Goal: Find specific page/section: Find specific page/section

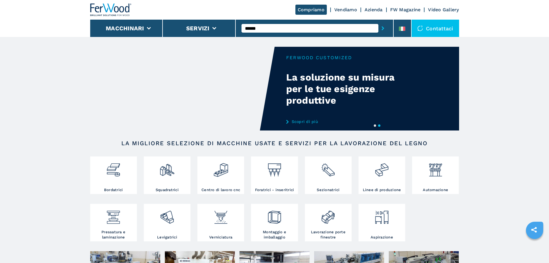
click at [284, 29] on input "******" at bounding box center [310, 28] width 137 height 9
type input "******"
click at [382, 27] on button "submit-button" at bounding box center [382, 28] width 9 height 13
